Goal: Information Seeking & Learning: Learn about a topic

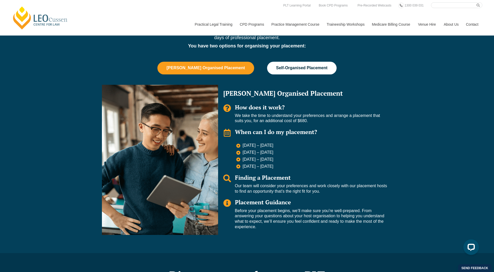
click at [305, 65] on button "Self-Organised Placement" at bounding box center [302, 68] width 70 height 12
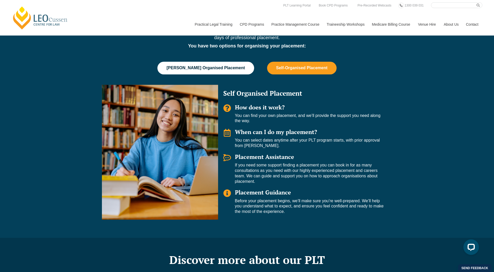
click at [207, 66] on span "[PERSON_NAME] Organised Placement" at bounding box center [205, 68] width 78 height 5
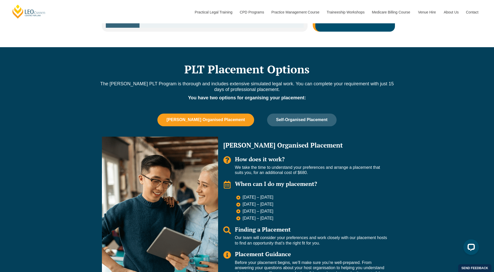
scroll to position [467, 0]
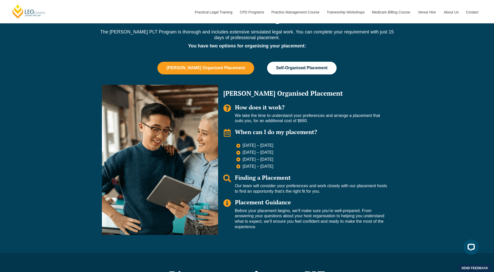
click at [296, 67] on span "Self-Organised Placement" at bounding box center [301, 68] width 51 height 5
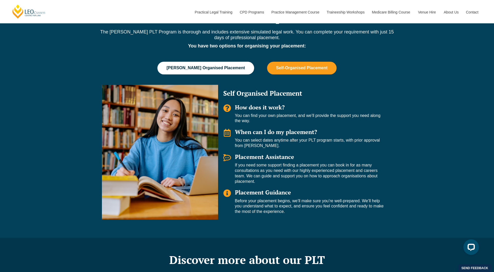
click at [213, 69] on span "Leo Cussen Organised Placement" at bounding box center [205, 68] width 78 height 5
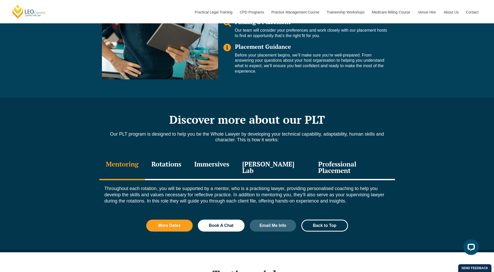
scroll to position [674, 0]
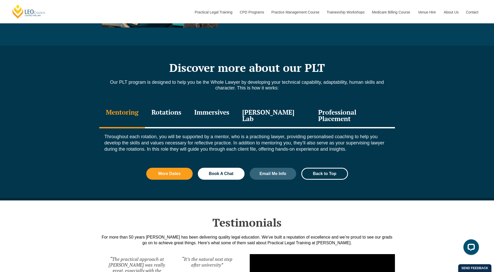
click at [172, 115] on div "Rotations" at bounding box center [166, 116] width 43 height 25
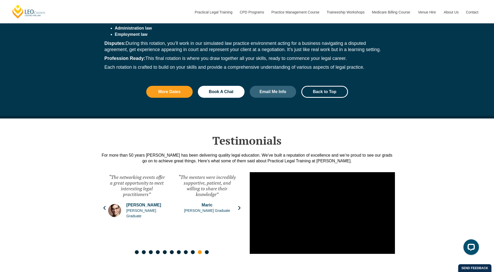
scroll to position [934, 0]
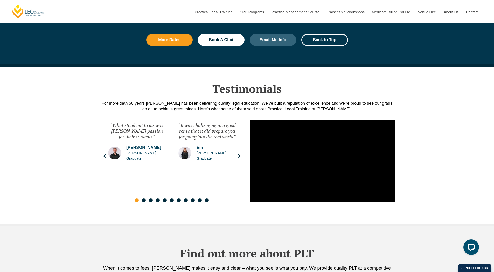
click at [240, 154] on icon "Next slide" at bounding box center [239, 156] width 5 height 5
click at [240, 154] on icon "Next slide" at bounding box center [239, 156] width 2 height 4
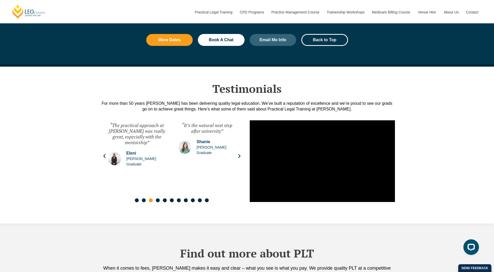
click at [240, 154] on icon "Next slide" at bounding box center [239, 156] width 2 height 4
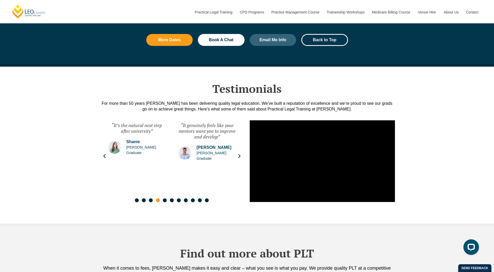
click at [240, 154] on icon "Next slide" at bounding box center [239, 156] width 2 height 4
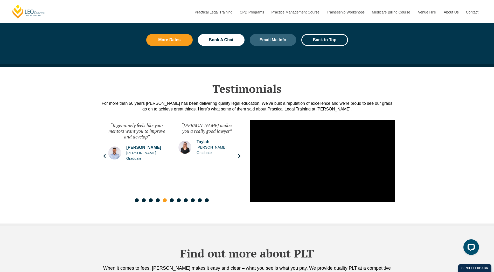
click at [240, 154] on icon "Next slide" at bounding box center [239, 156] width 2 height 4
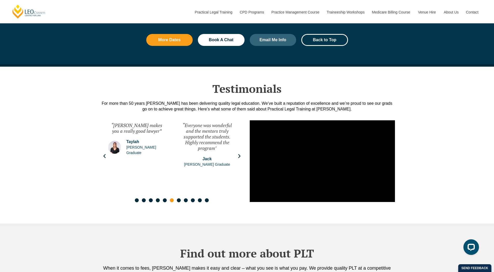
click at [238, 154] on icon "Next slide" at bounding box center [239, 156] width 5 height 5
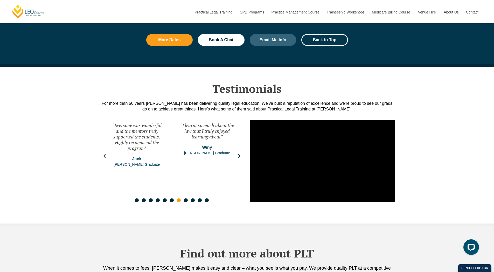
click at [238, 154] on icon "Next slide" at bounding box center [239, 156] width 5 height 5
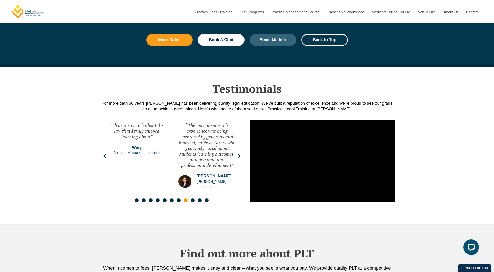
click at [238, 154] on icon "Next slide" at bounding box center [239, 156] width 5 height 5
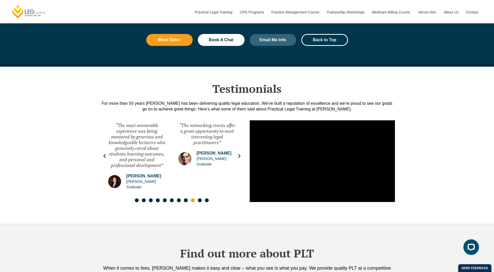
click at [238, 154] on icon "Next slide" at bounding box center [239, 156] width 5 height 5
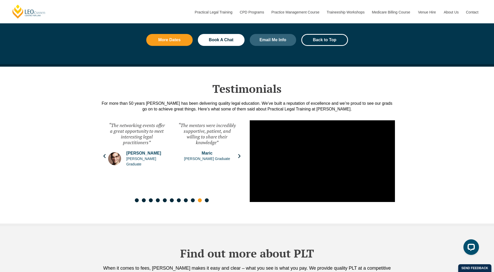
click at [238, 154] on icon "Next slide" at bounding box center [239, 156] width 5 height 5
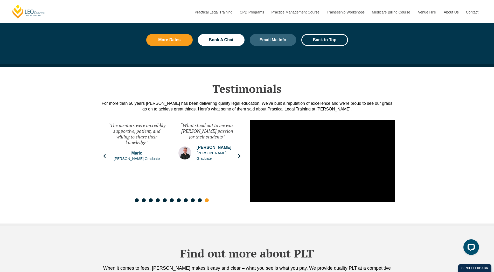
click at [238, 154] on icon "Next slide" at bounding box center [239, 156] width 5 height 5
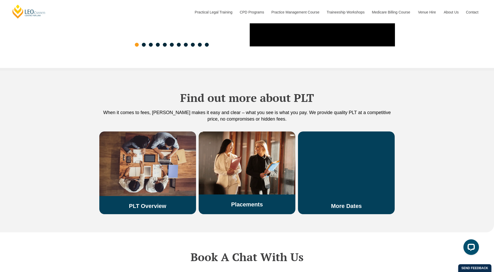
scroll to position [1141, 0]
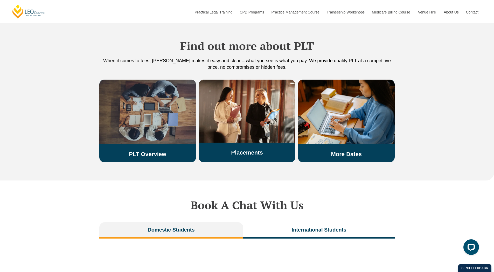
click at [151, 151] on link "PLT Overview" at bounding box center [147, 154] width 37 height 6
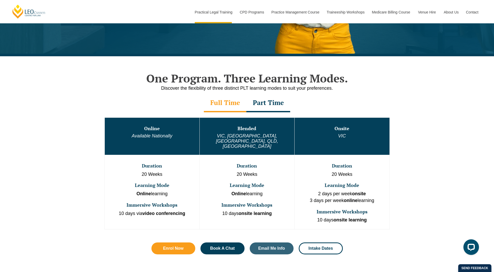
scroll to position [259, 0]
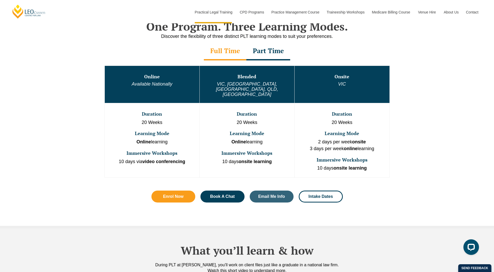
click at [265, 51] on div "Part Time" at bounding box center [268, 51] width 44 height 18
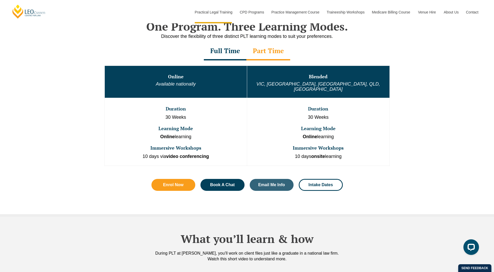
click at [218, 52] on div "Full Time" at bounding box center [225, 51] width 43 height 18
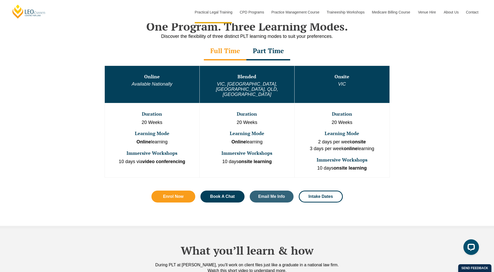
click at [272, 51] on div "Part Time" at bounding box center [268, 51] width 44 height 18
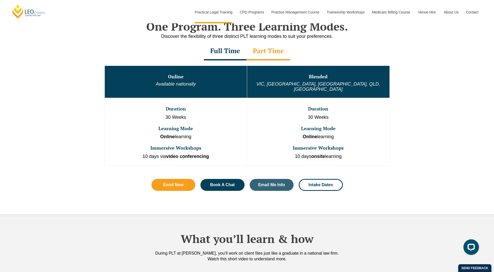
scroll to position [207, 0]
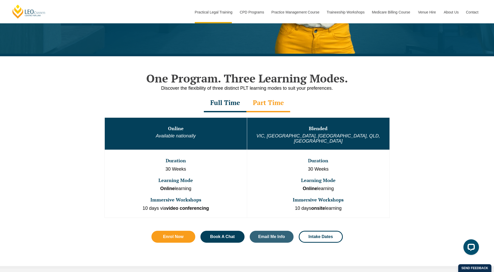
click at [219, 102] on div "Full Time" at bounding box center [225, 103] width 43 height 18
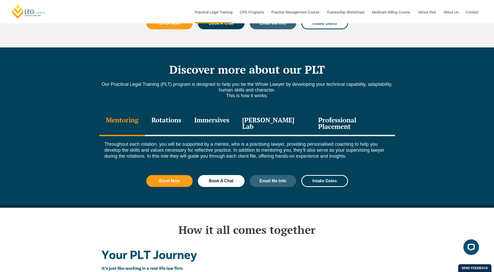
scroll to position [726, 0]
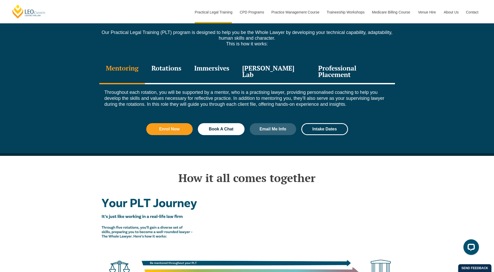
click at [187, 60] on div "Rotations" at bounding box center [166, 72] width 43 height 25
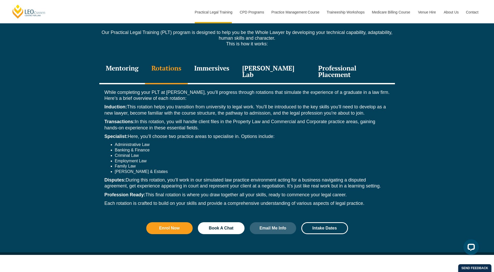
click at [220, 60] on div "Immersives" at bounding box center [212, 72] width 48 height 25
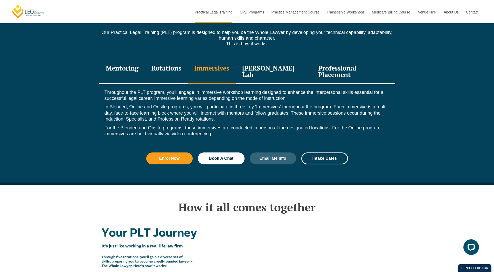
scroll to position [674, 0]
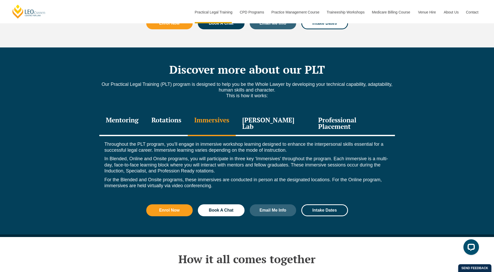
click at [279, 112] on div "Leo Justice Lab" at bounding box center [274, 124] width 76 height 25
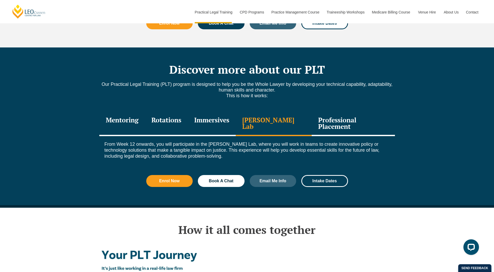
click at [330, 112] on div "Professional Placement" at bounding box center [353, 124] width 83 height 25
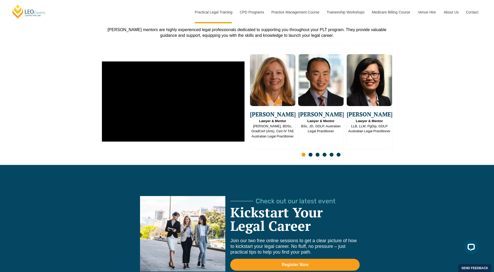
scroll to position [1297, 0]
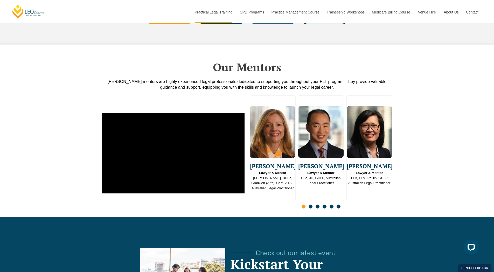
click at [311, 205] on span "Go to slide 2" at bounding box center [311, 207] width 4 height 4
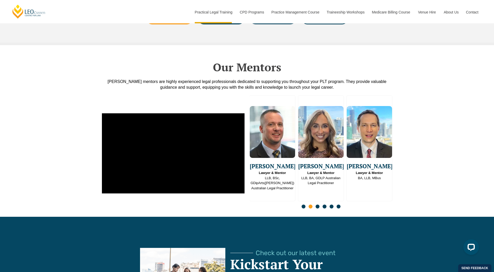
click at [301, 204] on div "Slides" at bounding box center [321, 207] width 143 height 6
click at [303, 205] on span "Go to slide 1" at bounding box center [304, 207] width 4 height 4
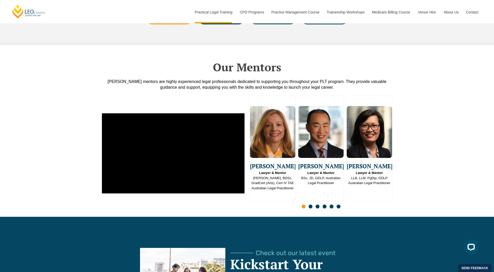
click at [310, 205] on span "Go to slide 2" at bounding box center [311, 207] width 4 height 4
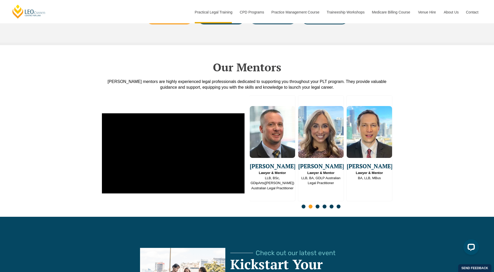
click at [318, 205] on span "Go to slide 3" at bounding box center [318, 207] width 4 height 4
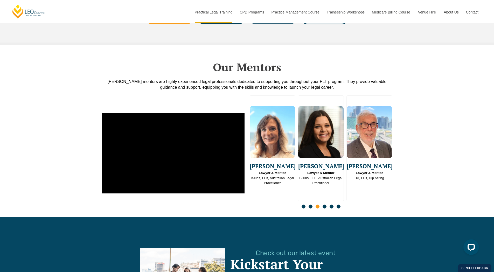
click at [324, 205] on span "Go to slide 4" at bounding box center [325, 207] width 4 height 4
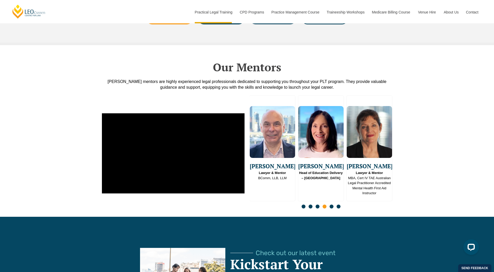
click at [332, 205] on span "Go to slide 5" at bounding box center [332, 207] width 4 height 4
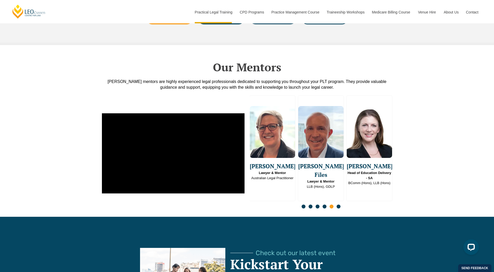
click at [338, 205] on span "Go to slide 6" at bounding box center [339, 207] width 4 height 4
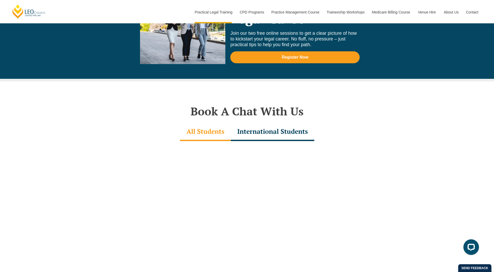
scroll to position [1608, 0]
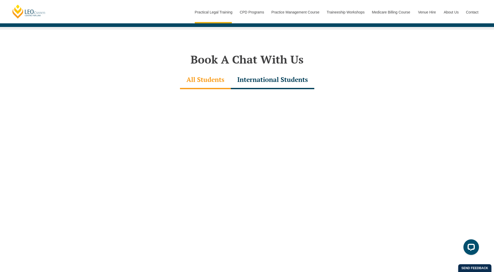
click at [273, 72] on div "International Students" at bounding box center [273, 80] width 84 height 18
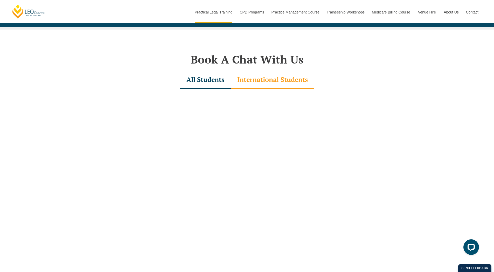
scroll to position [1556, 0]
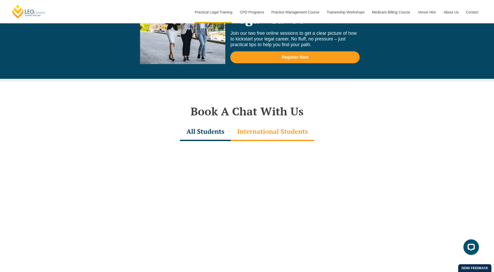
click at [209, 123] on div "All Students" at bounding box center [205, 132] width 51 height 18
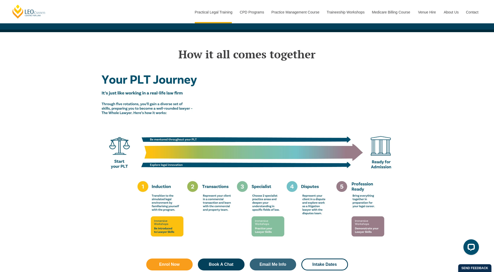
scroll to position [726, 0]
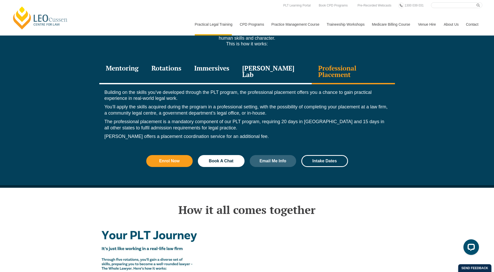
click at [390, 13] on link "Medicare Billing Course" at bounding box center [391, 24] width 46 height 22
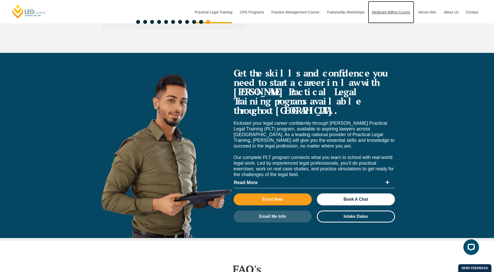
scroll to position [2075, 0]
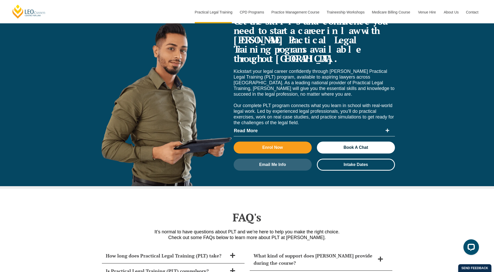
click at [388, 129] on icon at bounding box center [388, 131] width 4 height 4
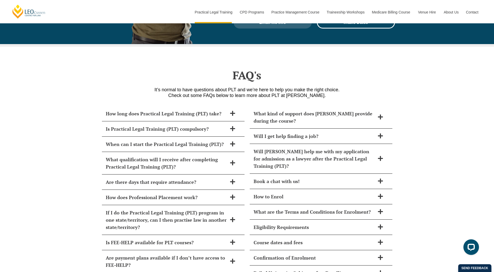
scroll to position [2438, 0]
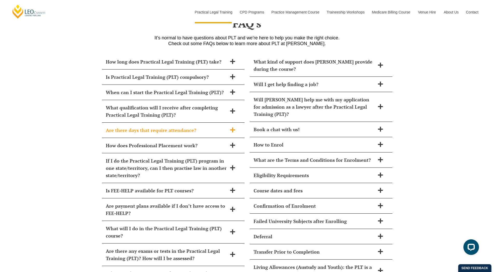
click at [231, 127] on icon at bounding box center [233, 130] width 6 height 6
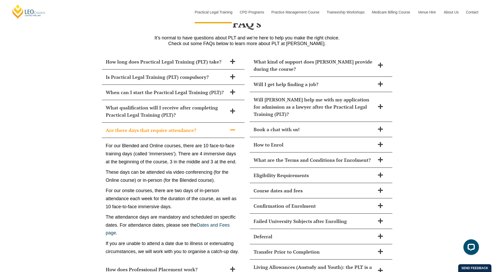
click at [231, 127] on icon at bounding box center [233, 130] width 6 height 6
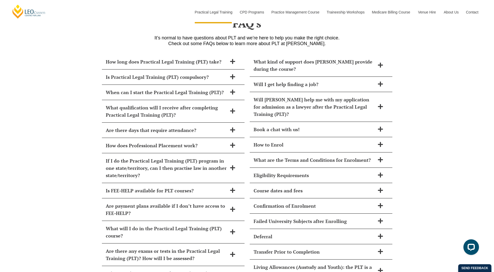
scroll to position [2490, 0]
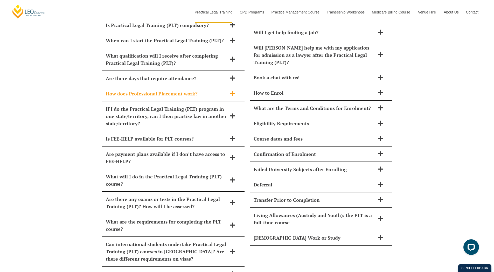
click at [234, 91] on icon at bounding box center [232, 93] width 5 height 5
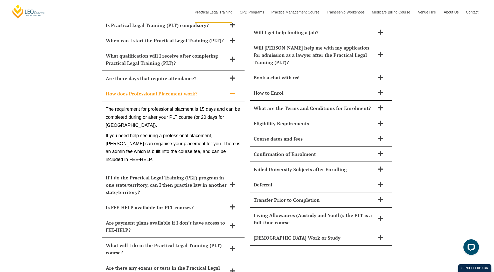
click at [233, 91] on icon at bounding box center [233, 94] width 6 height 6
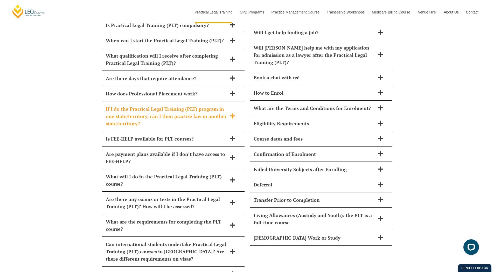
click at [231, 113] on icon at bounding box center [233, 116] width 6 height 6
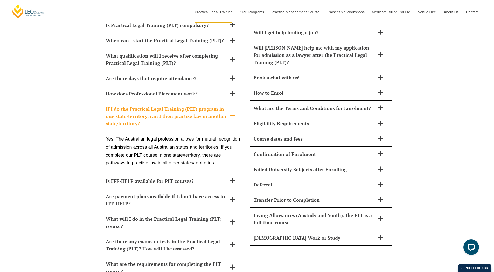
click at [231, 113] on icon at bounding box center [233, 116] width 6 height 6
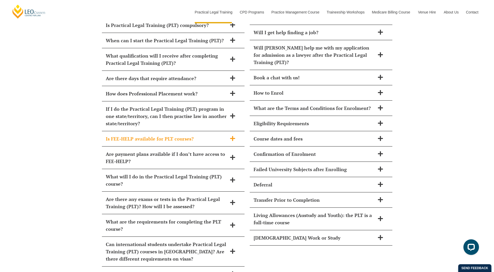
click at [229, 136] on span at bounding box center [232, 139] width 11 height 6
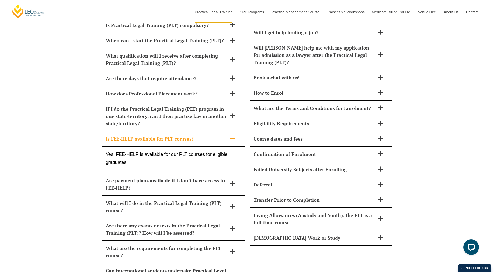
click at [230, 138] on icon at bounding box center [232, 138] width 5 height 1
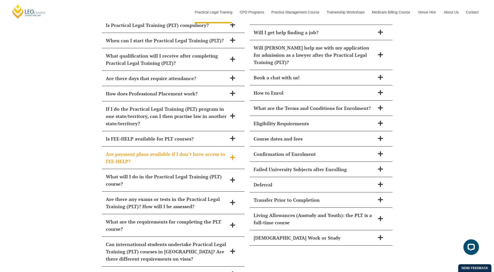
click at [232, 155] on icon at bounding box center [232, 157] width 5 height 5
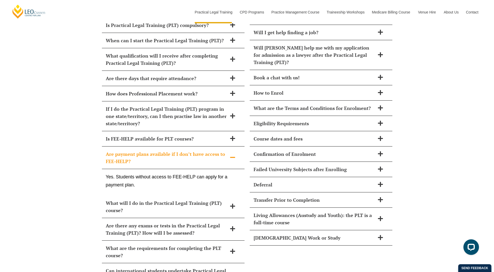
click at [232, 157] on icon at bounding box center [232, 157] width 5 height 1
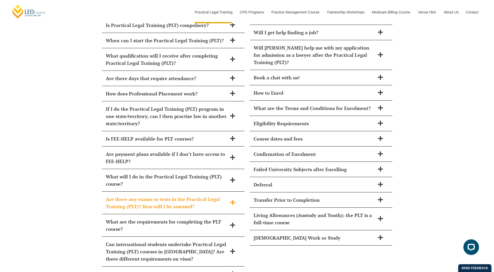
click at [232, 200] on icon at bounding box center [233, 203] width 6 height 6
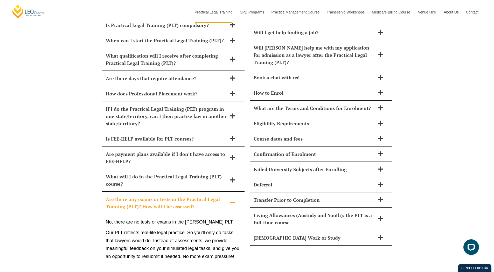
scroll to position [2541, 0]
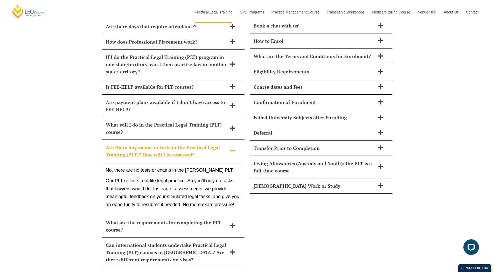
click at [232, 148] on icon at bounding box center [233, 151] width 6 height 6
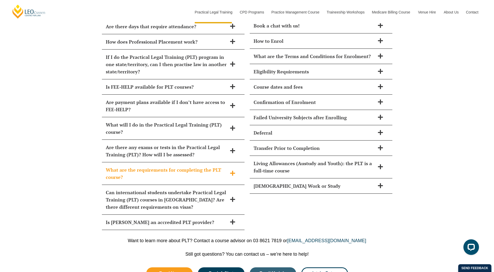
click at [232, 170] on icon at bounding box center [233, 173] width 6 height 6
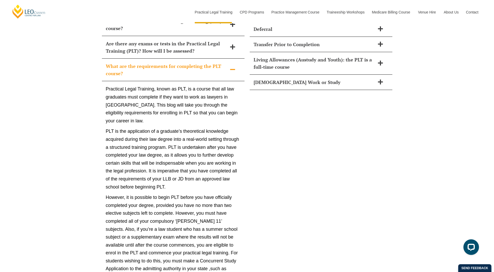
scroll to position [2593, 0]
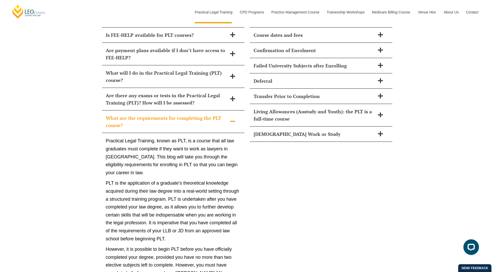
click at [233, 119] on icon at bounding box center [233, 122] width 6 height 6
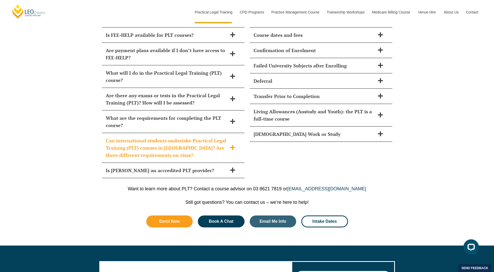
click at [232, 145] on icon at bounding box center [232, 147] width 5 height 5
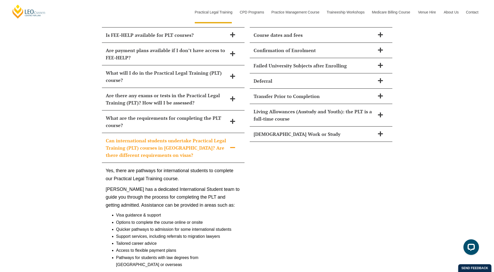
scroll to position [2645, 0]
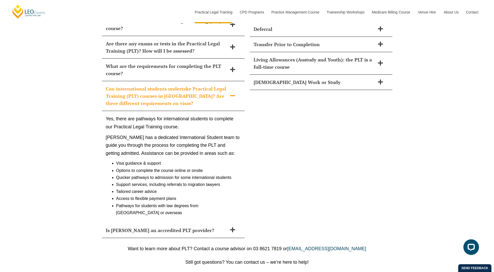
click at [233, 95] on icon at bounding box center [232, 95] width 5 height 1
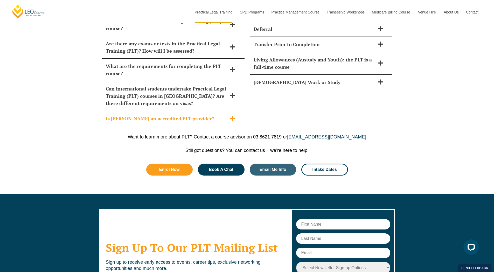
click at [231, 115] on icon at bounding box center [233, 118] width 6 height 6
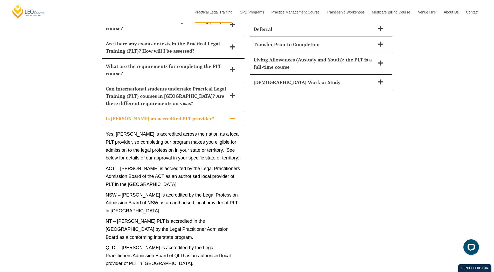
scroll to position [2593, 0]
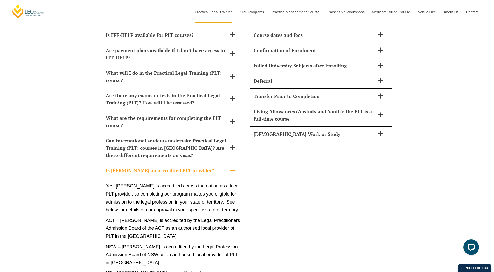
click at [237, 167] on span at bounding box center [232, 170] width 11 height 6
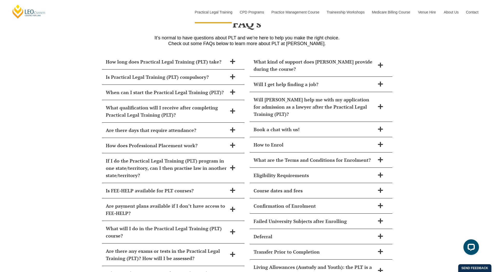
scroll to position [2386, 0]
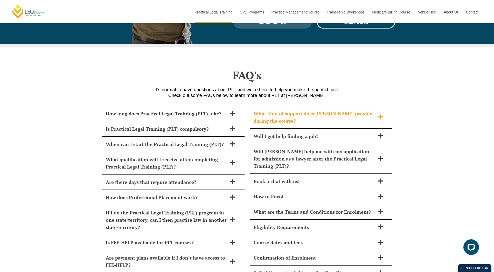
click at [383, 106] on div "What kind of support does Leo Cussen provide during the course?" at bounding box center [321, 117] width 143 height 23
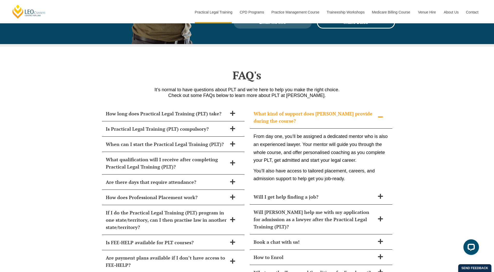
click at [378, 114] on icon at bounding box center [381, 117] width 6 height 6
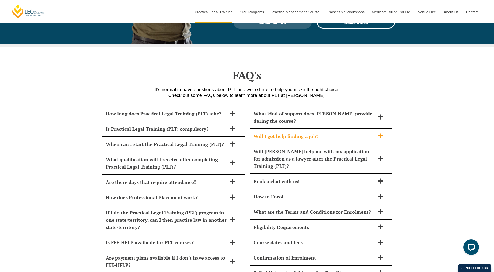
click at [380, 133] on span at bounding box center [380, 136] width 11 height 6
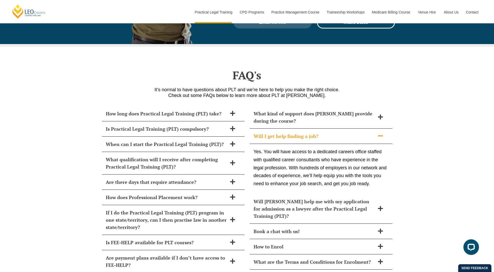
scroll to position [2438, 0]
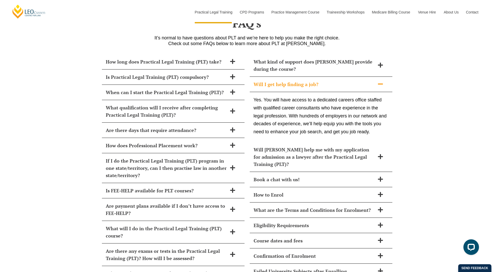
click at [379, 81] on icon at bounding box center [381, 84] width 6 height 6
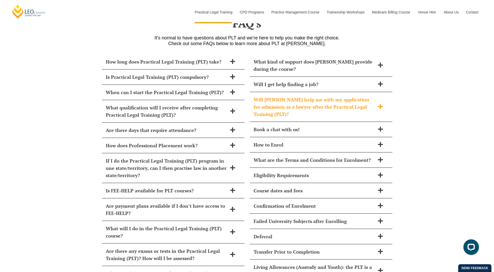
click at [383, 104] on icon at bounding box center [381, 107] width 6 height 6
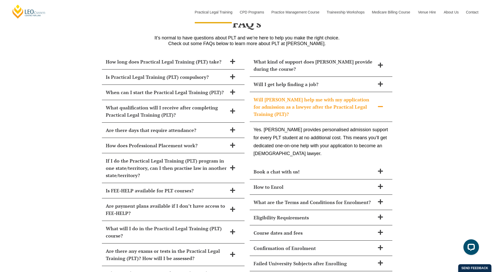
click at [380, 104] on icon at bounding box center [381, 107] width 6 height 6
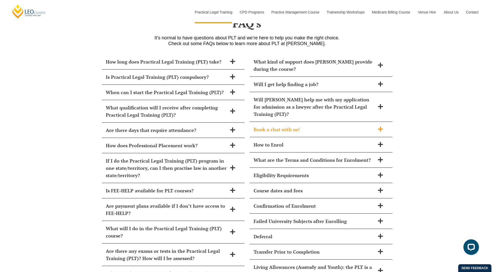
click at [381, 126] on icon at bounding box center [381, 129] width 6 height 6
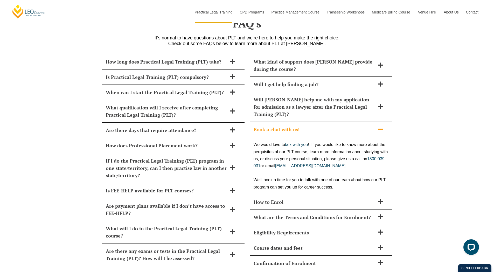
click at [381, 126] on icon at bounding box center [381, 129] width 6 height 6
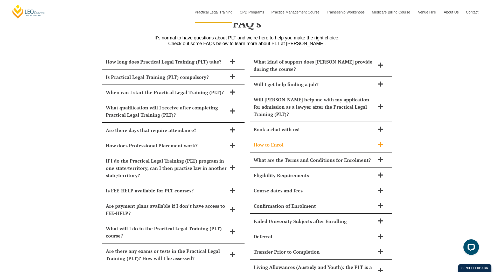
click at [380, 142] on icon at bounding box center [380, 144] width 5 height 5
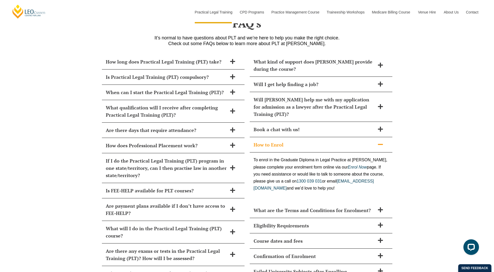
click at [381, 142] on icon at bounding box center [381, 145] width 6 height 6
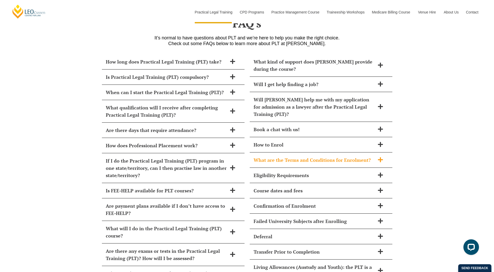
click at [381, 157] on icon at bounding box center [380, 159] width 5 height 5
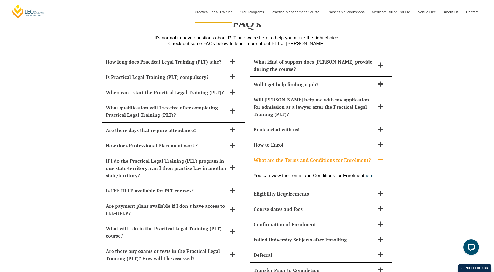
click at [381, 157] on icon at bounding box center [381, 160] width 6 height 6
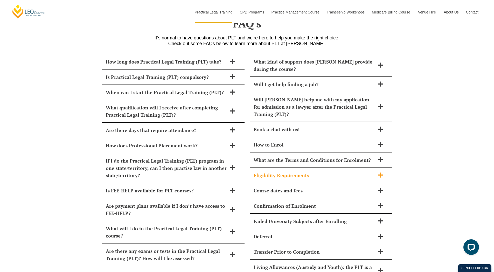
click at [380, 172] on icon at bounding box center [380, 174] width 5 height 5
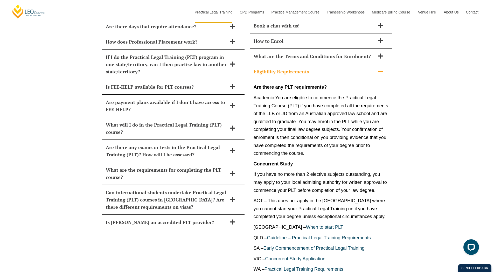
scroll to position [2490, 0]
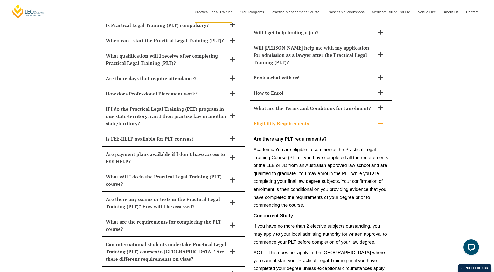
click at [379, 120] on icon at bounding box center [381, 123] width 6 height 6
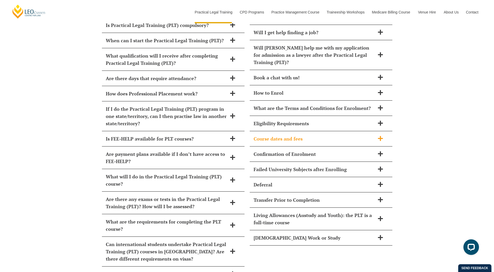
click at [379, 136] on icon at bounding box center [381, 139] width 6 height 6
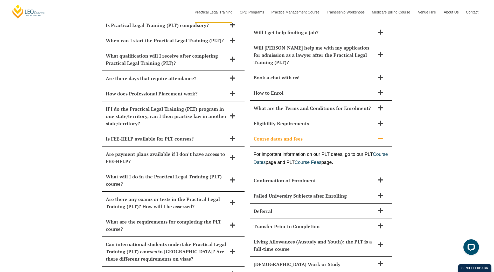
click at [379, 136] on icon at bounding box center [381, 139] width 6 height 6
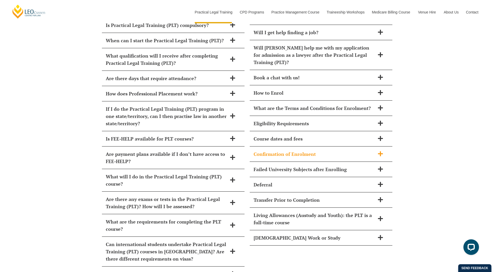
click at [381, 147] on div "Confirmation of Enrolment" at bounding box center [321, 154] width 143 height 15
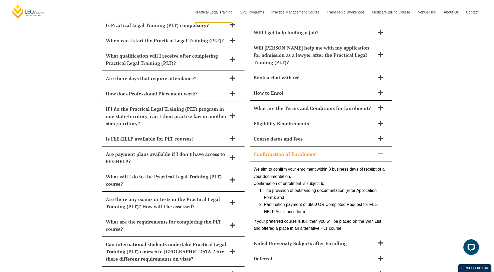
scroll to position [2541, 0]
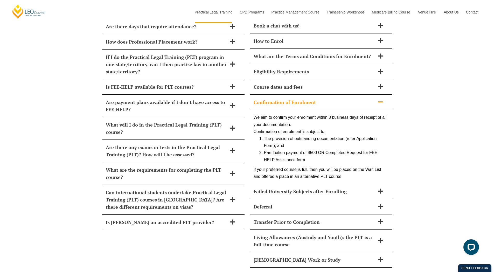
click at [379, 99] on icon at bounding box center [381, 102] width 6 height 6
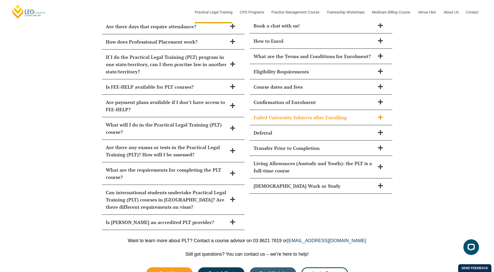
click at [378, 115] on icon at bounding box center [380, 117] width 5 height 5
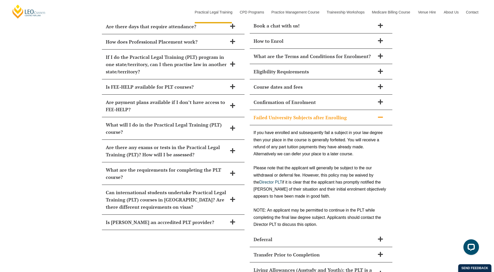
scroll to position [2593, 0]
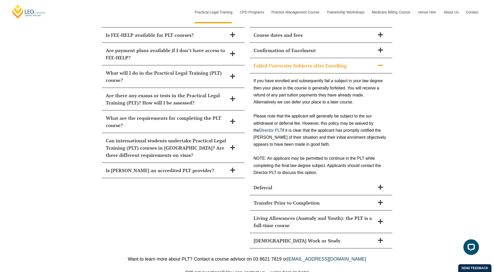
click at [380, 62] on icon at bounding box center [381, 65] width 6 height 6
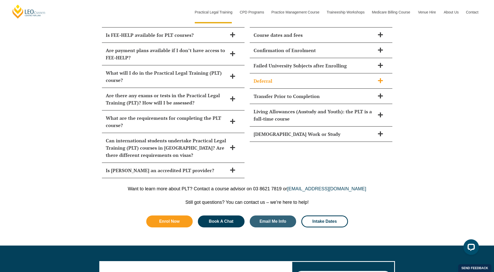
click at [380, 78] on icon at bounding box center [380, 80] width 5 height 5
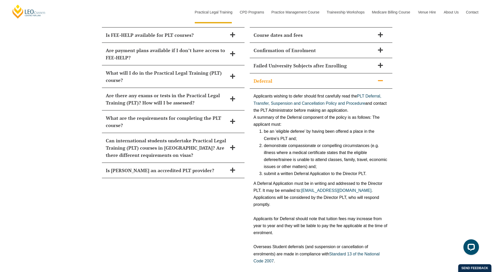
click at [380, 78] on icon at bounding box center [381, 81] width 6 height 6
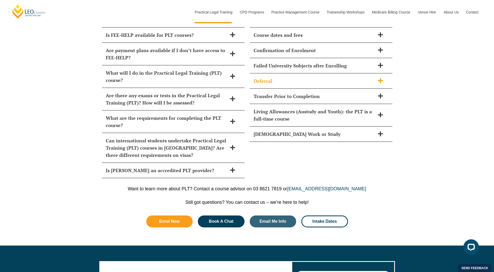
click at [380, 78] on icon at bounding box center [380, 80] width 5 height 5
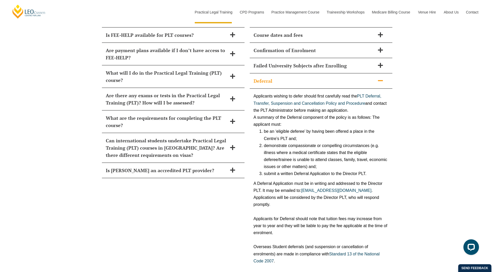
click at [380, 78] on icon at bounding box center [381, 81] width 6 height 6
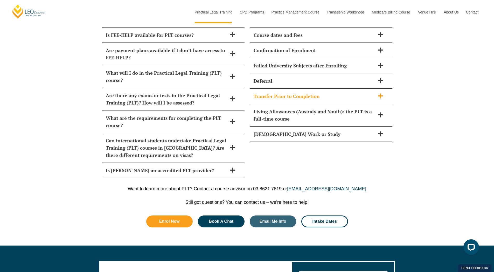
click at [380, 93] on icon at bounding box center [380, 95] width 5 height 5
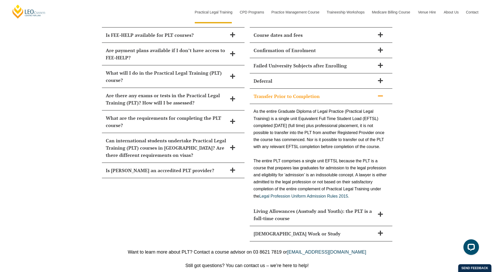
click at [379, 93] on icon at bounding box center [381, 96] width 6 height 6
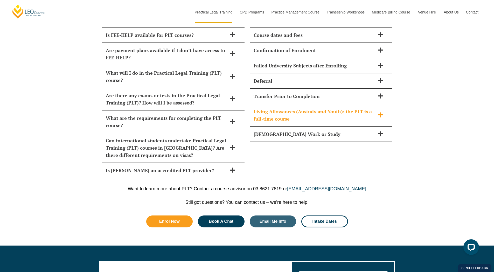
click at [381, 112] on icon at bounding box center [381, 115] width 6 height 6
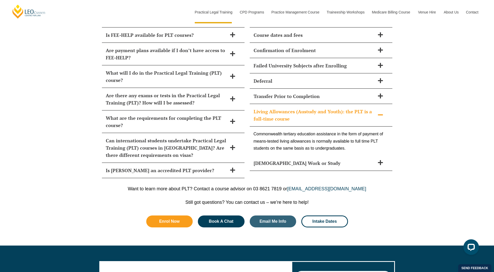
click at [380, 112] on icon at bounding box center [381, 115] width 6 height 6
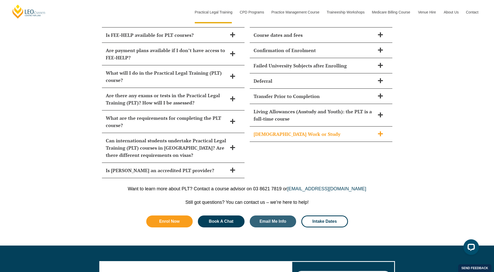
click at [378, 131] on icon at bounding box center [381, 134] width 6 height 6
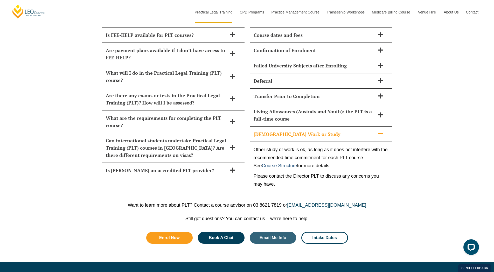
click at [287, 163] on link "Course Structure" at bounding box center [279, 165] width 35 height 5
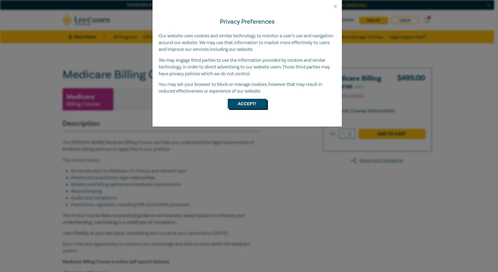
click at [240, 105] on button "Accept!" at bounding box center [247, 104] width 39 height 10
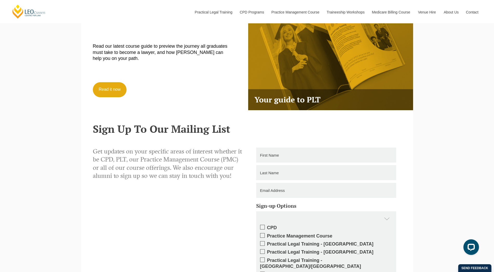
scroll to position [1452, 0]
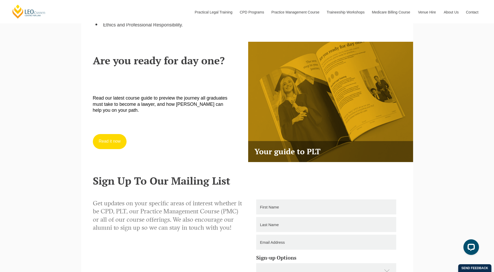
click at [113, 134] on link "Read it now" at bounding box center [110, 141] width 34 height 15
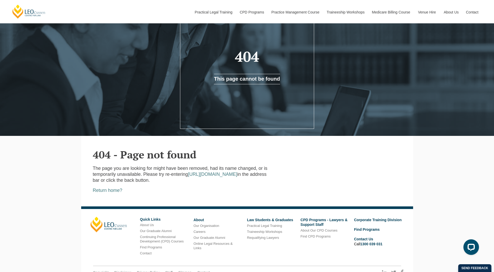
scroll to position [87, 0]
